Goal: Information Seeking & Learning: Learn about a topic

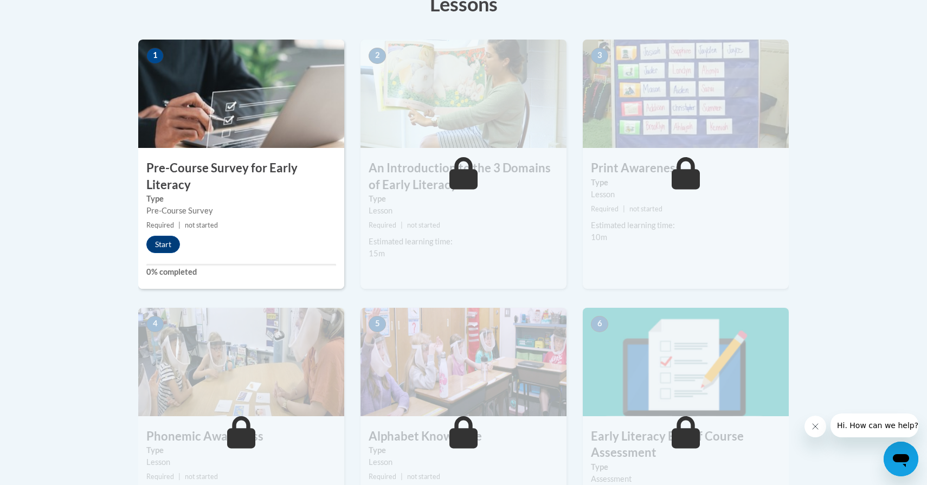
scroll to position [325, 0]
click at [177, 243] on button "Start" at bounding box center [163, 244] width 34 height 17
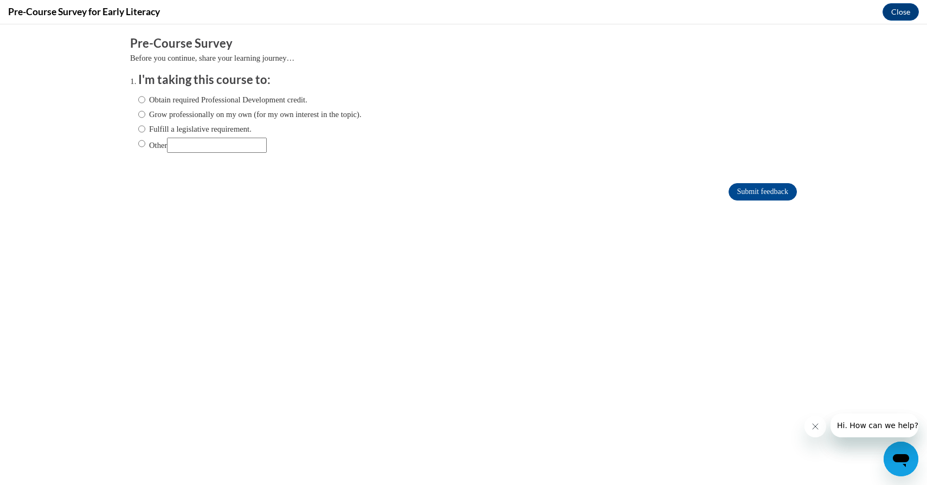
scroll to position [0, 0]
click at [242, 98] on label "Obtain required Professional Development credit." at bounding box center [222, 100] width 169 height 12
click at [145, 98] on input "Obtain required Professional Development credit." at bounding box center [141, 100] width 7 height 12
radio input "true"
click at [761, 191] on input "Submit feedback" at bounding box center [762, 191] width 68 height 17
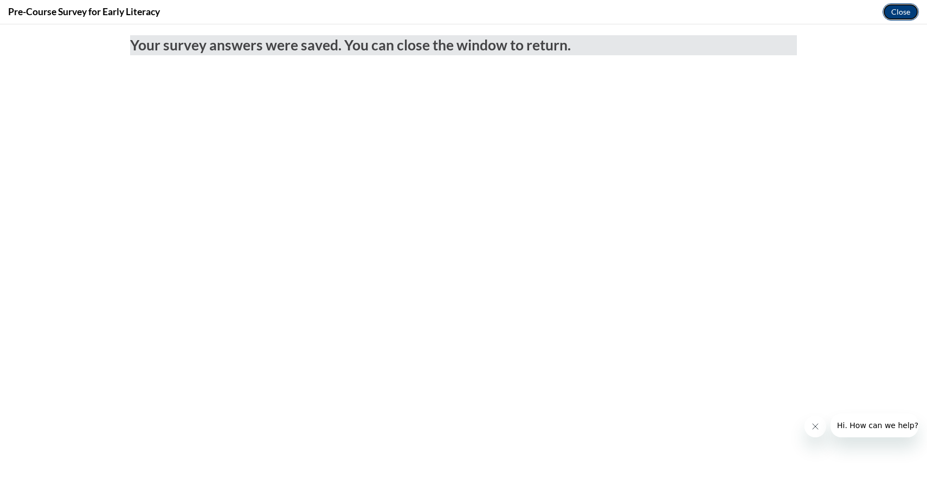
click at [902, 16] on button "Close" at bounding box center [900, 11] width 36 height 17
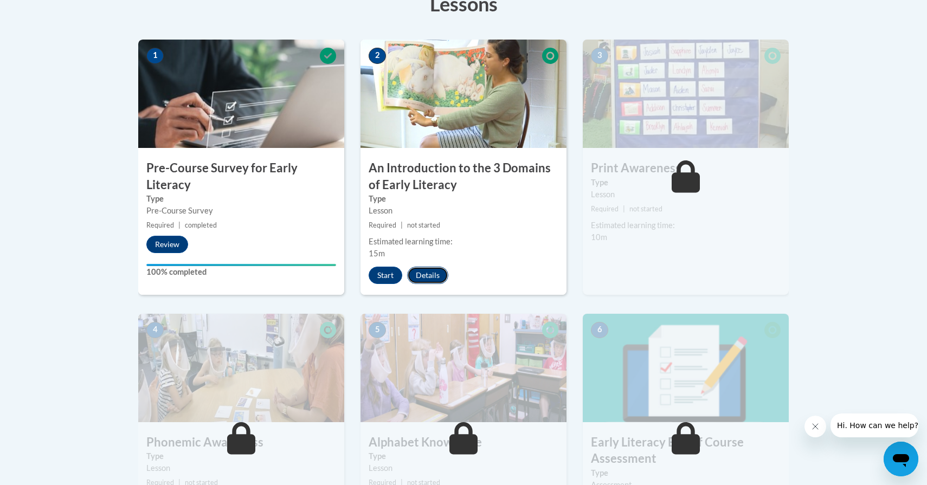
click at [440, 275] on button "Details" at bounding box center [427, 275] width 41 height 17
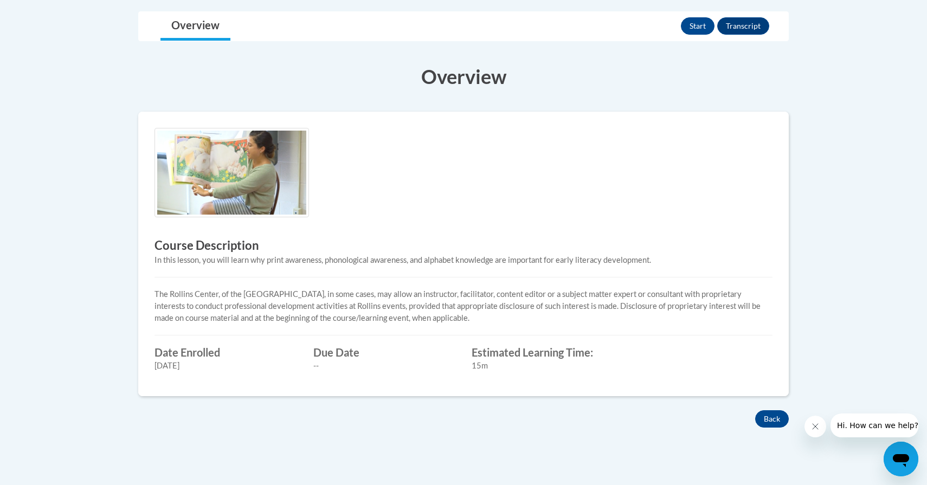
scroll to position [257, 0]
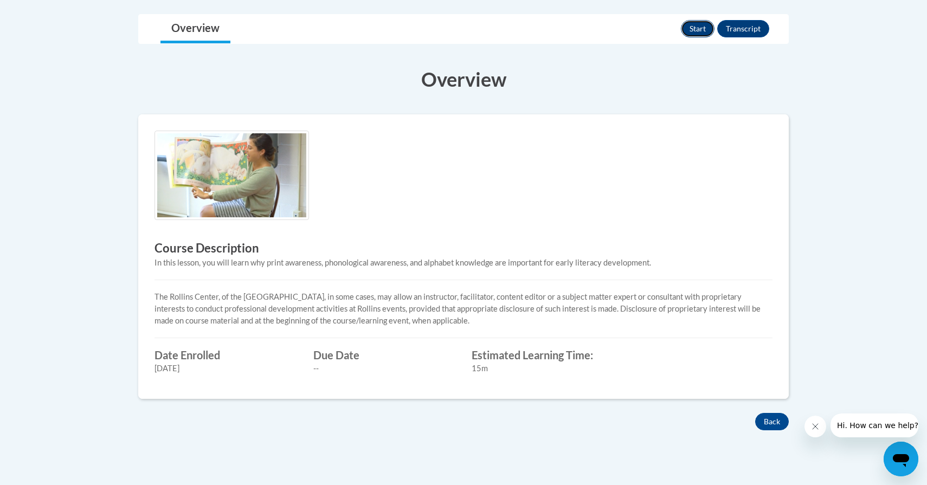
click at [701, 31] on button "Start" at bounding box center [698, 28] width 34 height 17
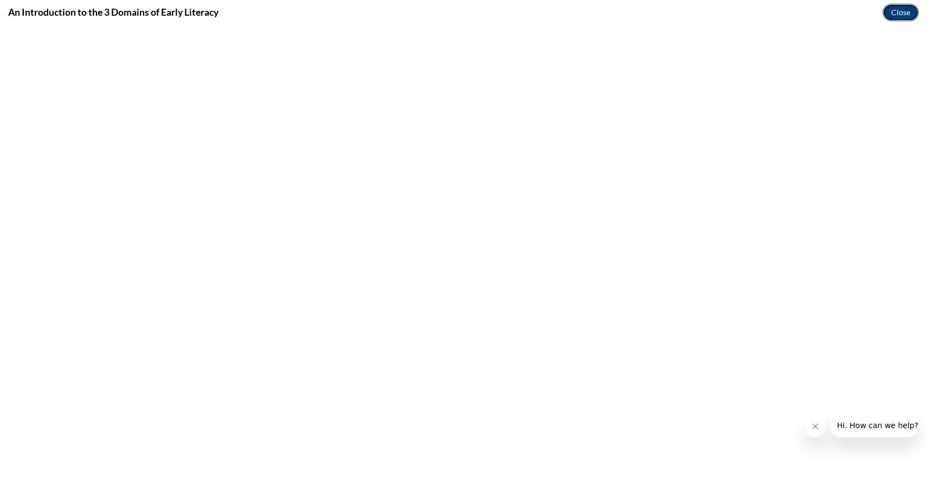
click at [890, 11] on button "Close" at bounding box center [900, 12] width 36 height 17
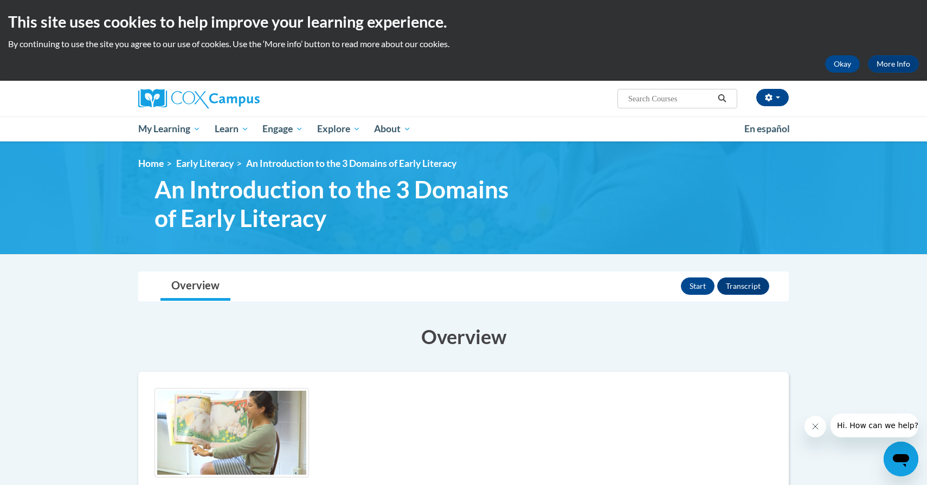
scroll to position [0, 0]
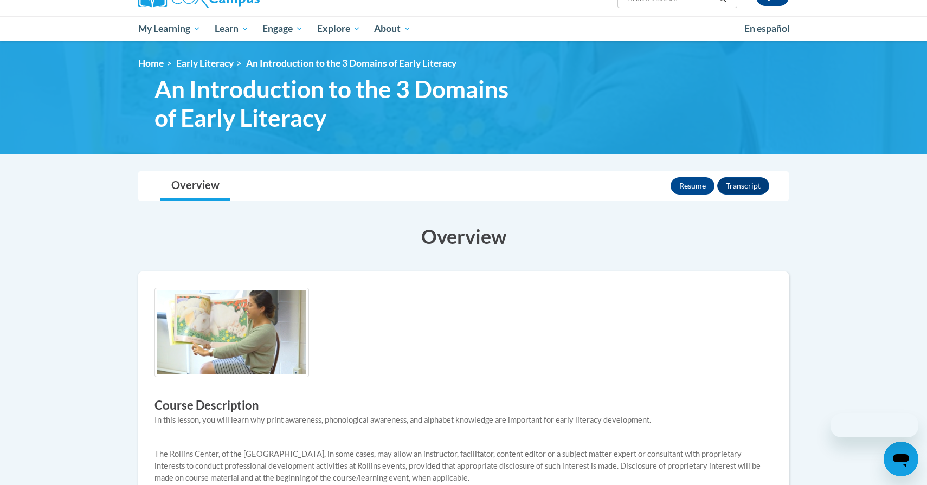
scroll to position [101, 0]
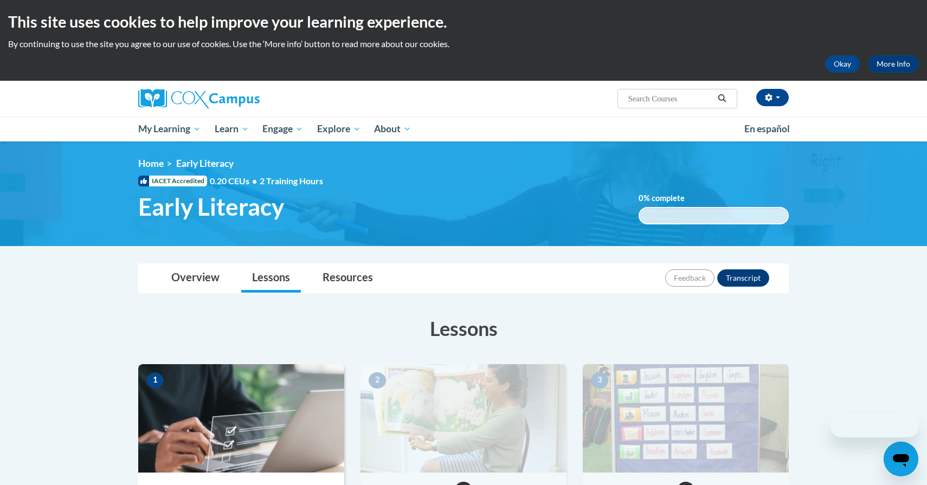
scroll to position [323, 0]
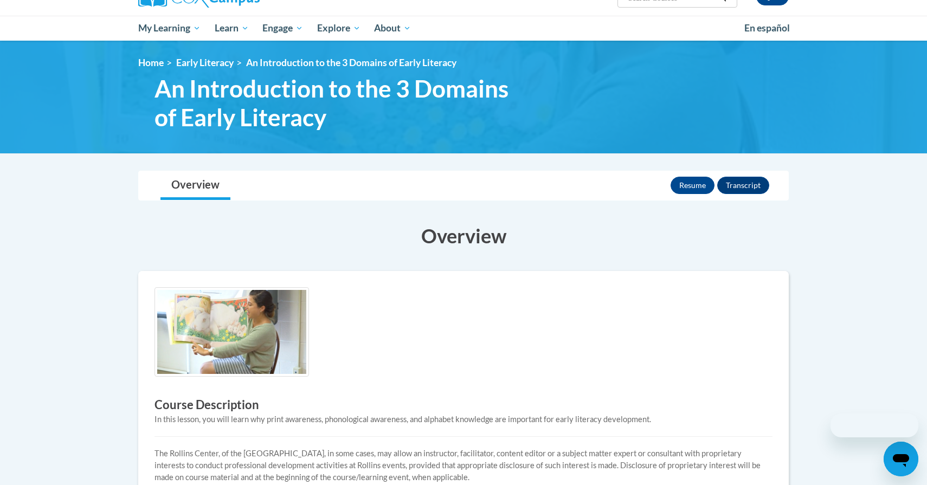
scroll to position [101, 0]
click at [222, 63] on link "Early Literacy" at bounding box center [204, 62] width 57 height 11
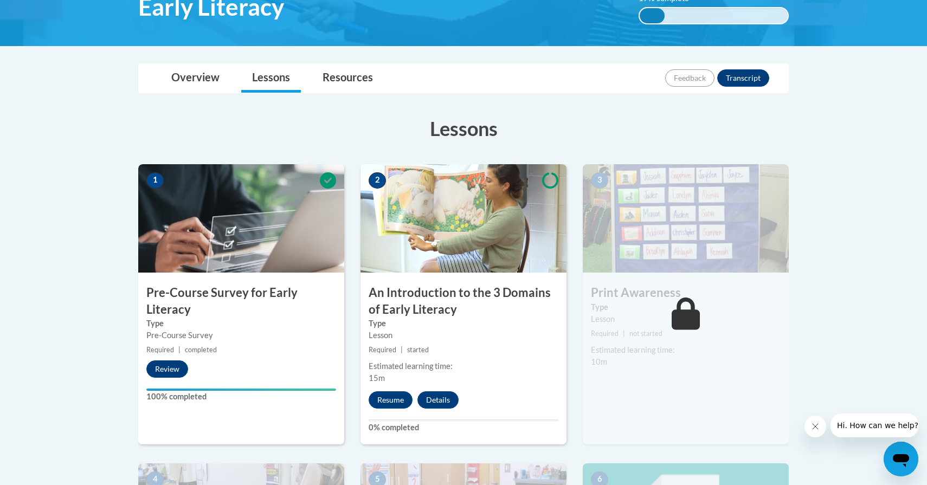
scroll to position [207, 0]
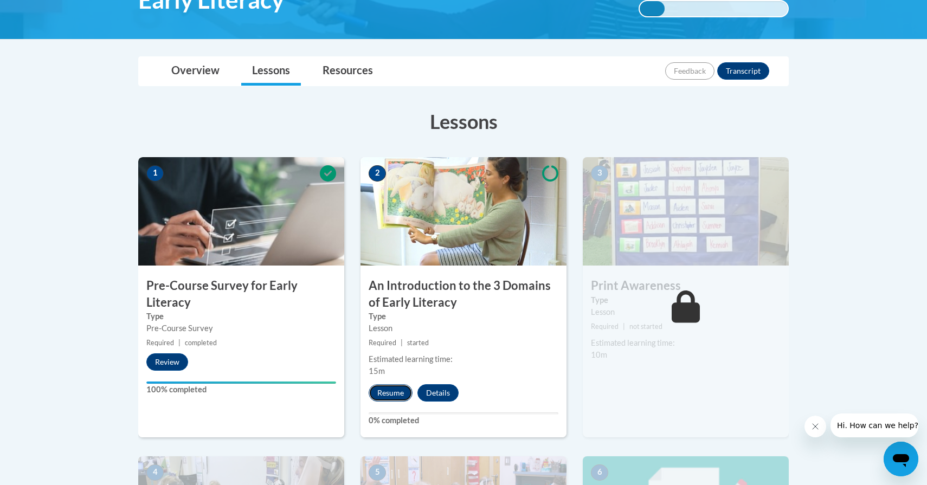
click at [400, 392] on button "Resume" at bounding box center [391, 392] width 44 height 17
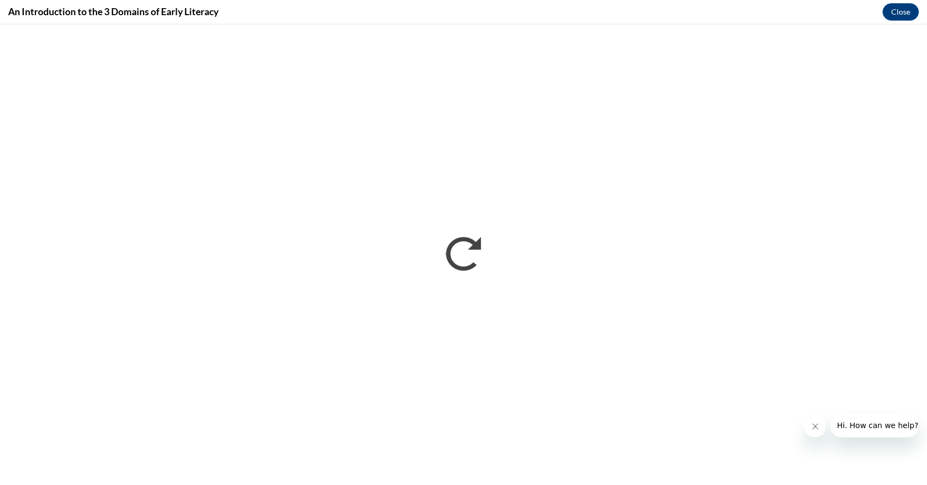
scroll to position [0, 0]
